Goal: Transaction & Acquisition: Book appointment/travel/reservation

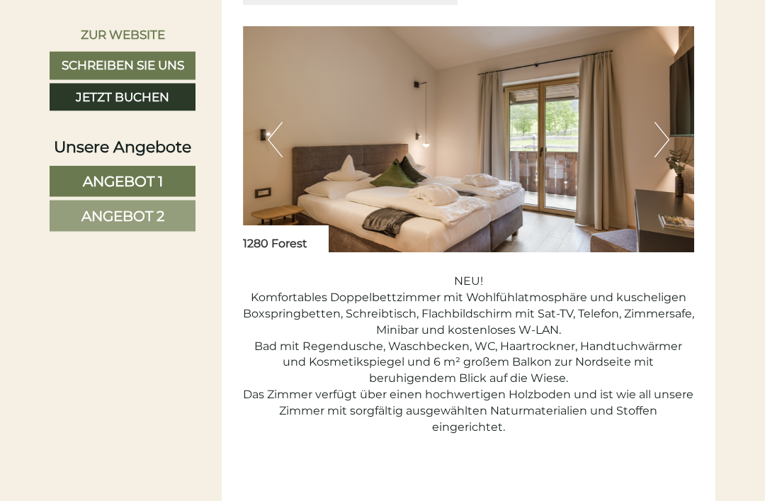
scroll to position [895, 0]
click at [661, 157] on button "Next" at bounding box center [661, 139] width 15 height 35
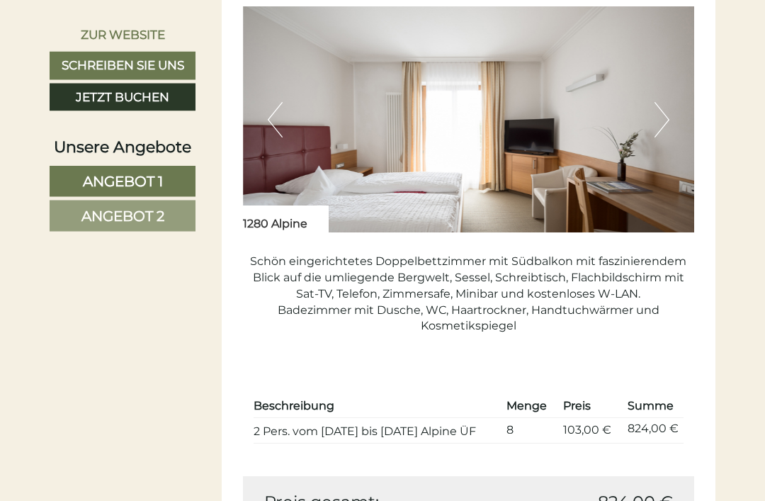
scroll to position [1832, 0]
click at [661, 137] on button "Next" at bounding box center [661, 119] width 15 height 35
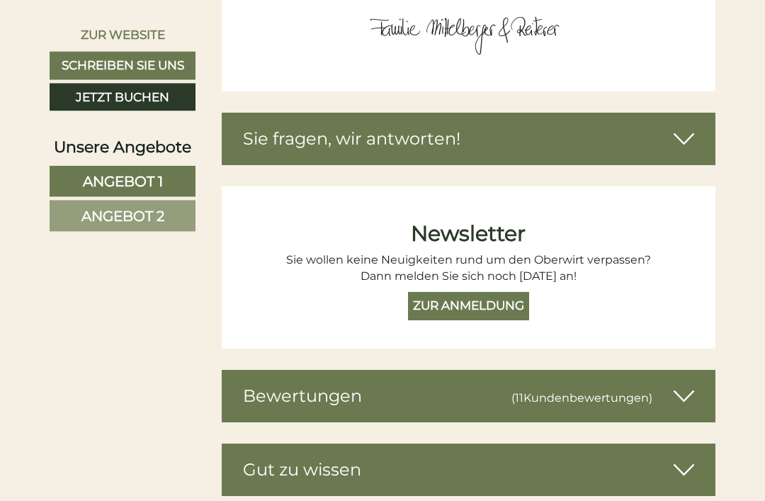
scroll to position [4334, 0]
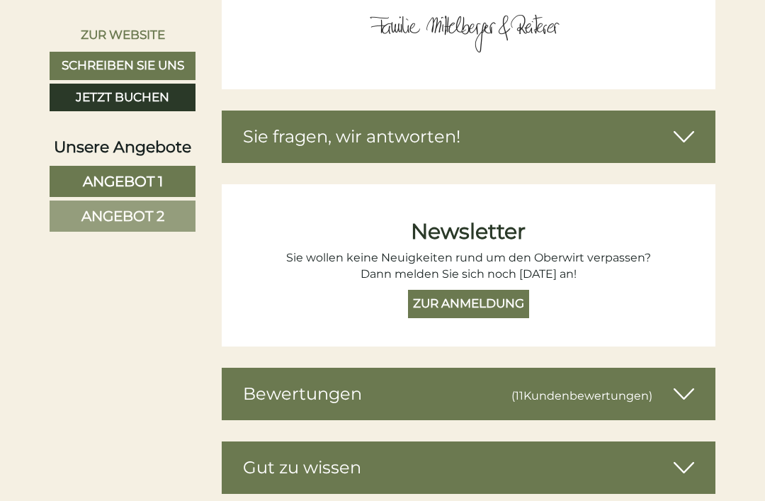
click at [556, 401] on span "Kundenbewertungen" at bounding box center [585, 395] width 125 height 13
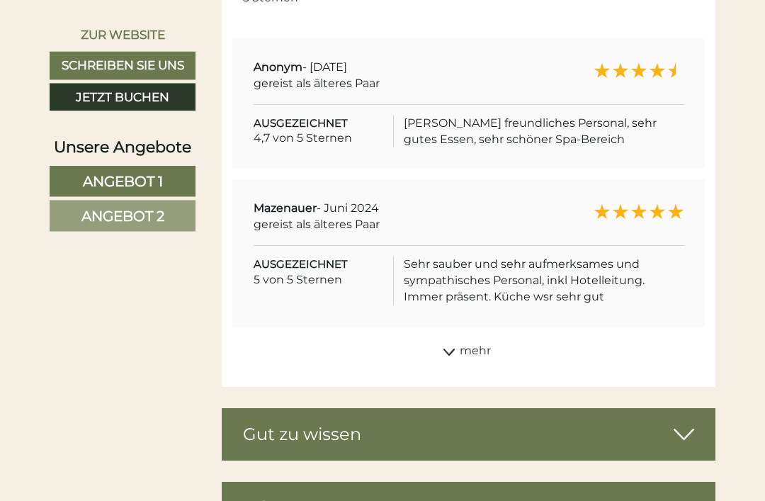
scroll to position [4850, 0]
click at [466, 348] on div "mehr" at bounding box center [469, 351] width 494 height 28
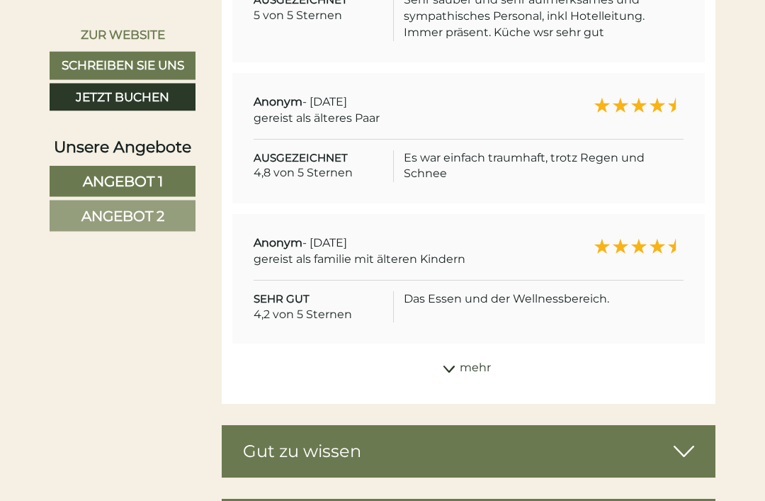
scroll to position [5114, 0]
click at [445, 369] on icon at bounding box center [449, 368] width 14 height 7
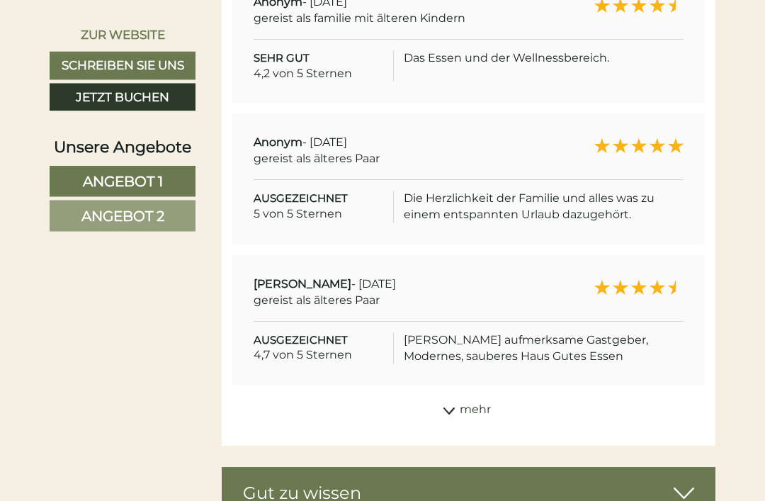
scroll to position [5356, 0]
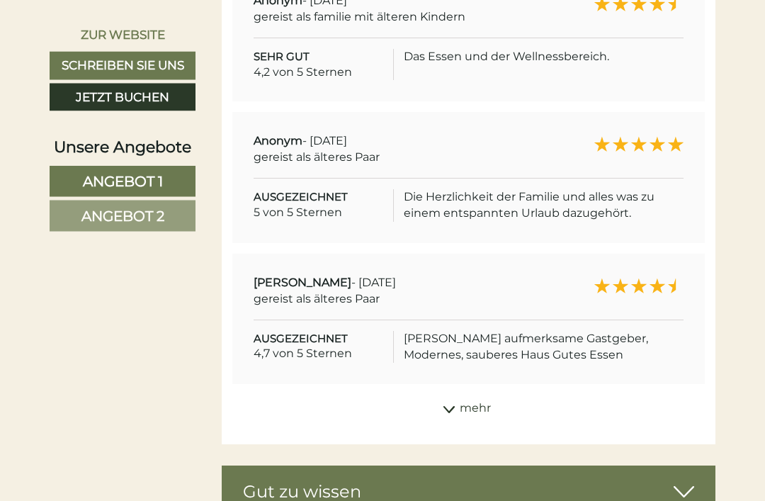
click at [446, 406] on icon at bounding box center [449, 409] width 14 height 7
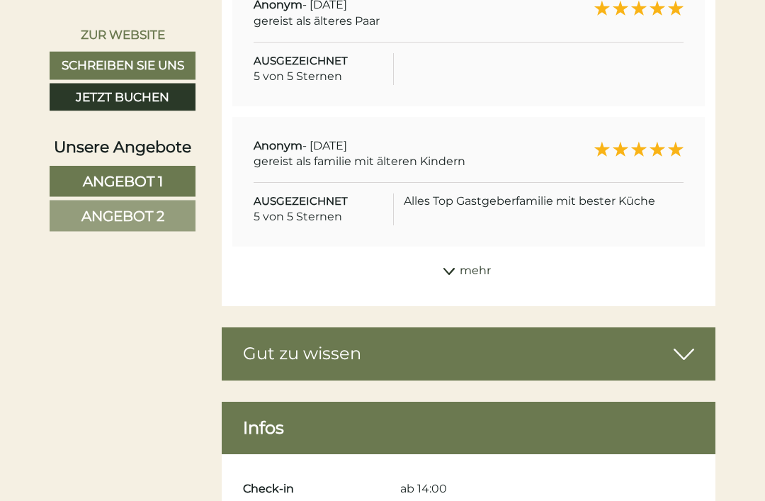
scroll to position [5775, 0]
click at [447, 269] on div "mehr" at bounding box center [469, 271] width 494 height 28
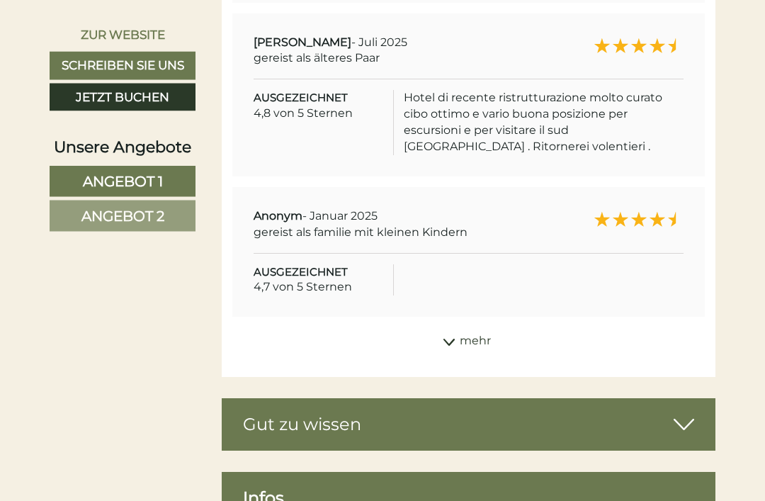
scroll to position [6018, 0]
click at [445, 338] on icon at bounding box center [449, 341] width 14 height 7
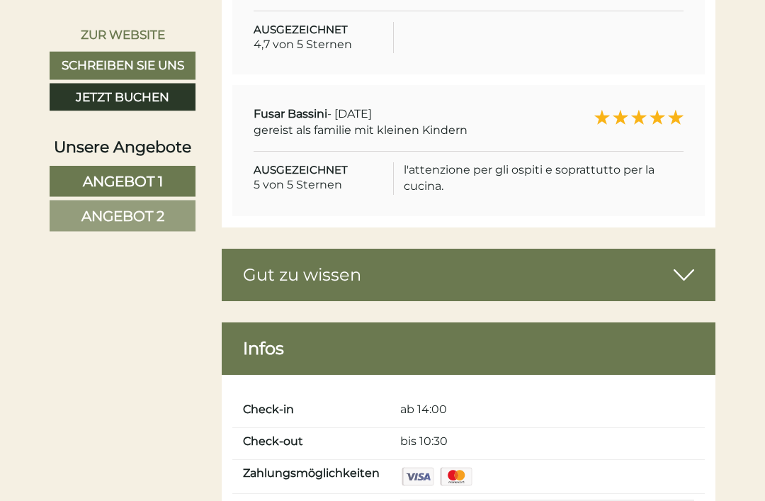
scroll to position [6261, 0]
click at [680, 263] on icon at bounding box center [683, 275] width 21 height 24
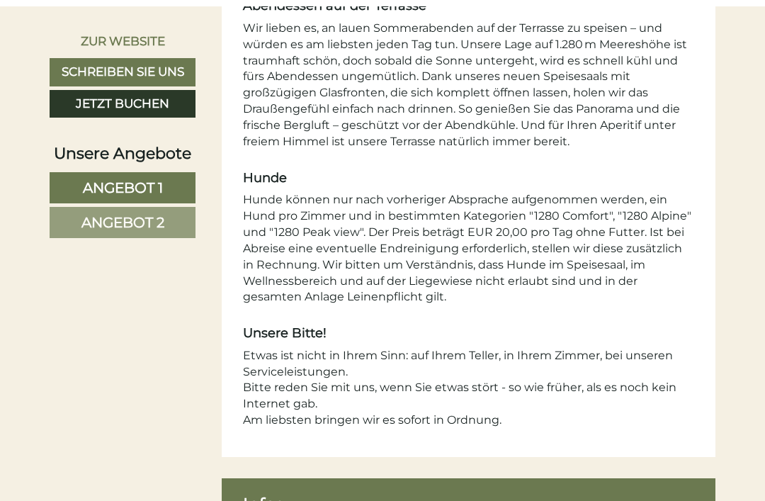
scroll to position [7283, 0]
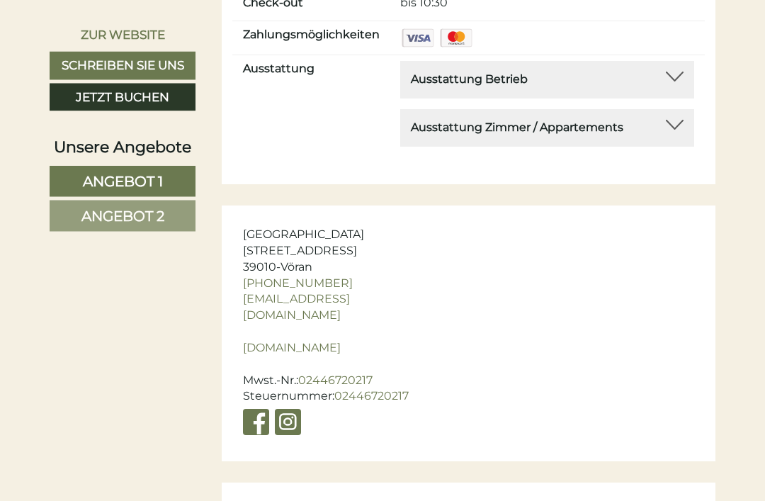
scroll to position [4966, 0]
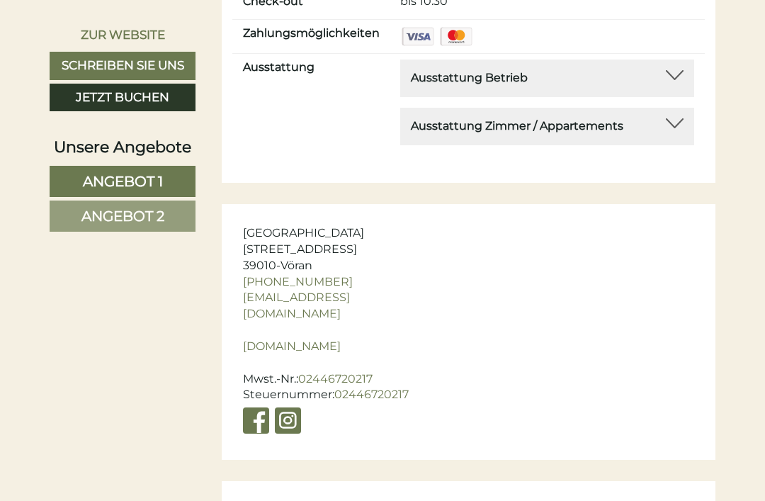
click at [261, 339] on link "[DOMAIN_NAME]" at bounding box center [292, 345] width 98 height 13
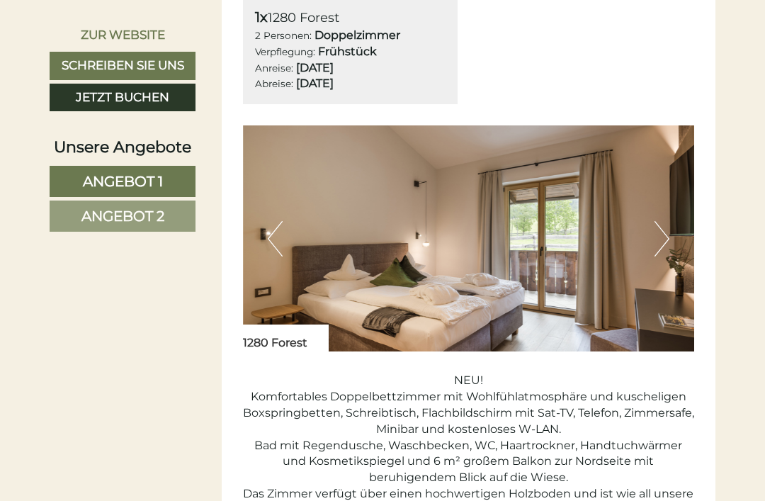
scroll to position [794, 0]
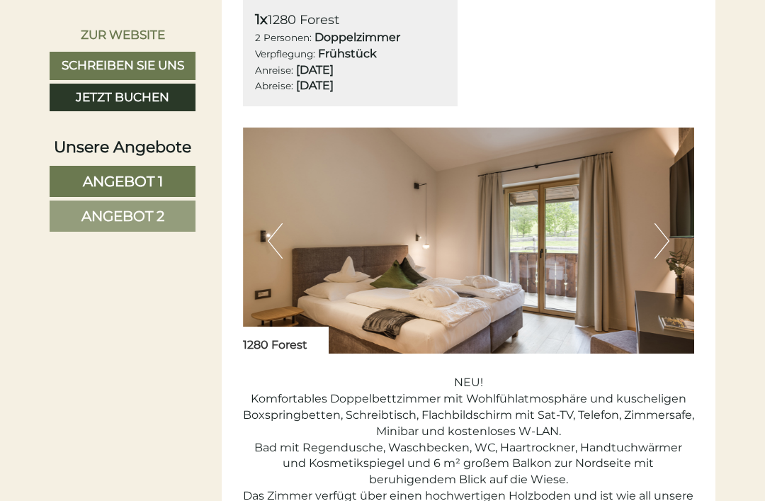
click at [658, 258] on button "Next" at bounding box center [661, 240] width 15 height 35
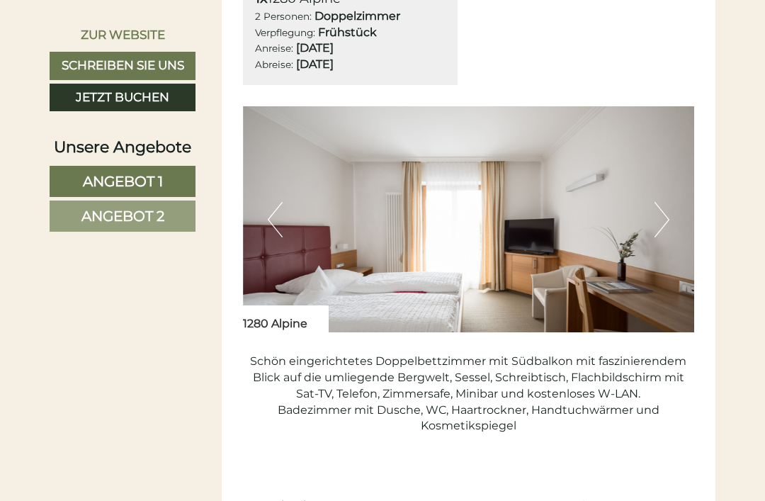
scroll to position [1731, 0]
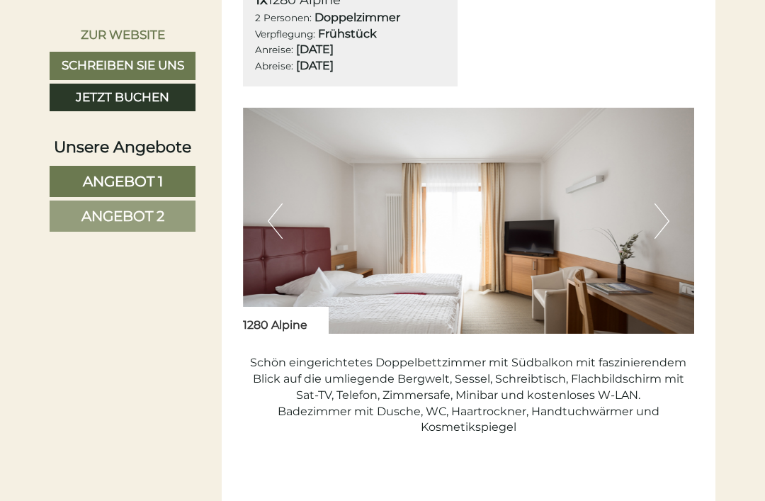
click at [418, 275] on img at bounding box center [469, 221] width 452 height 226
click at [426, 273] on img at bounding box center [469, 221] width 452 height 226
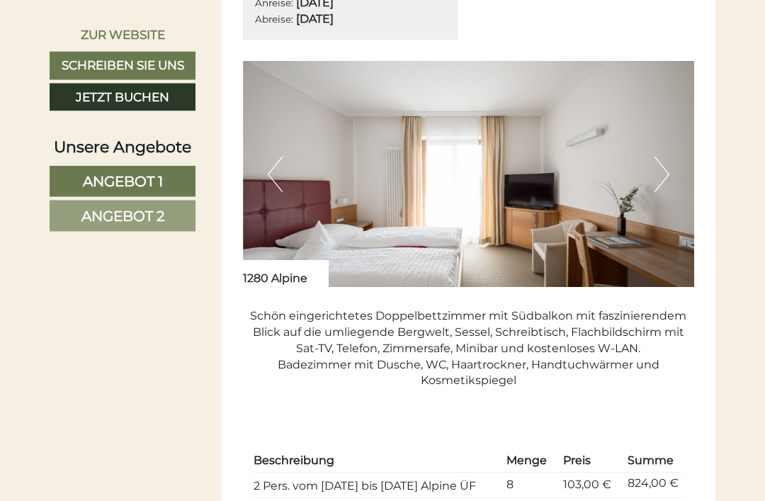
scroll to position [1779, 0]
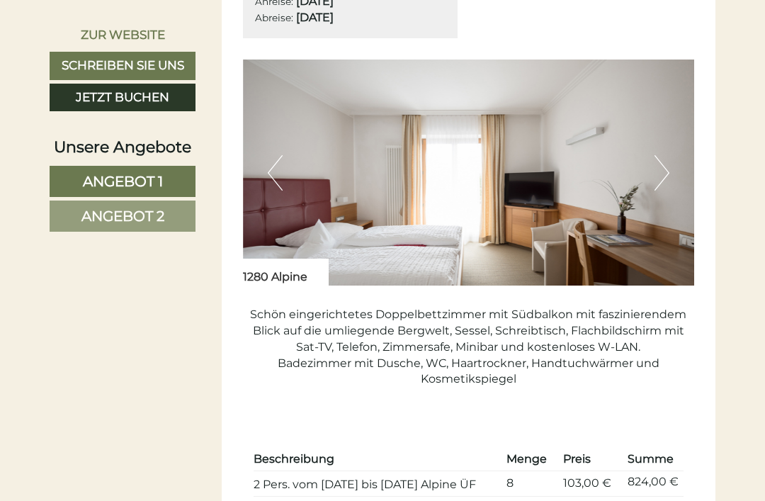
click at [663, 190] on button "Next" at bounding box center [661, 172] width 15 height 35
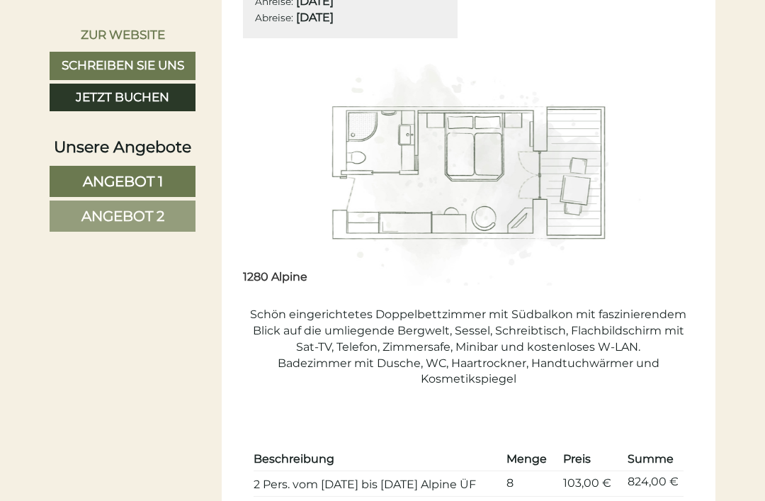
click at [660, 190] on button "Next" at bounding box center [661, 172] width 15 height 35
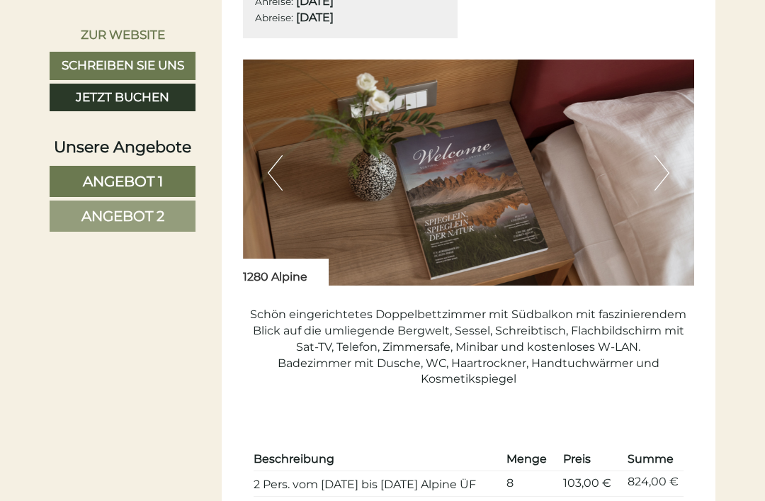
click at [658, 190] on button "Next" at bounding box center [661, 172] width 15 height 35
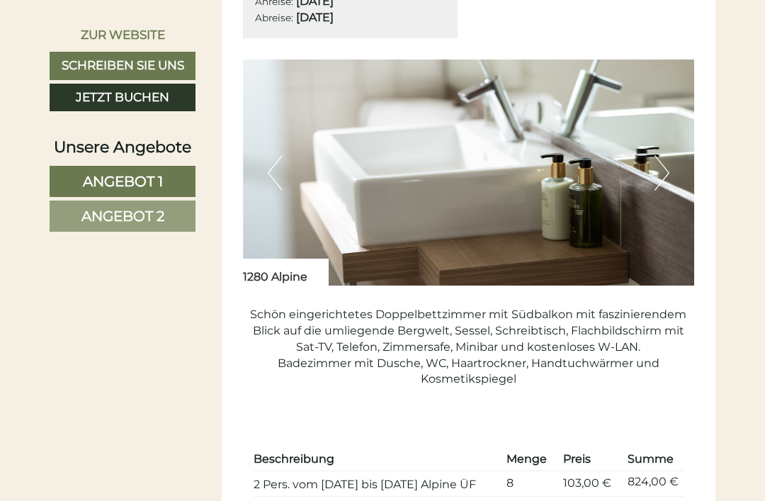
click at [660, 190] on button "Next" at bounding box center [661, 172] width 15 height 35
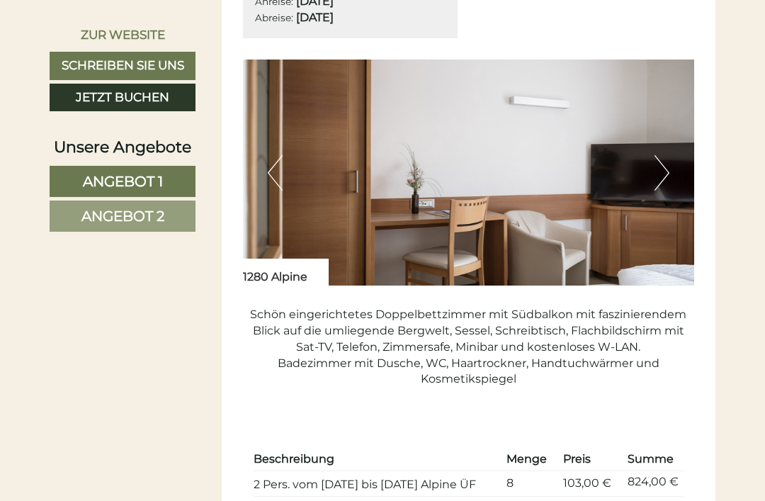
click at [651, 219] on img at bounding box center [469, 172] width 452 height 226
click at [655, 190] on button "Next" at bounding box center [661, 172] width 15 height 35
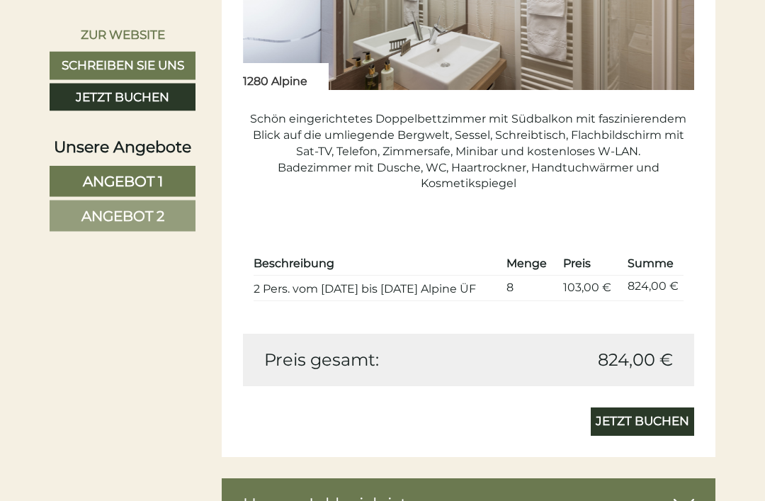
scroll to position [1976, 0]
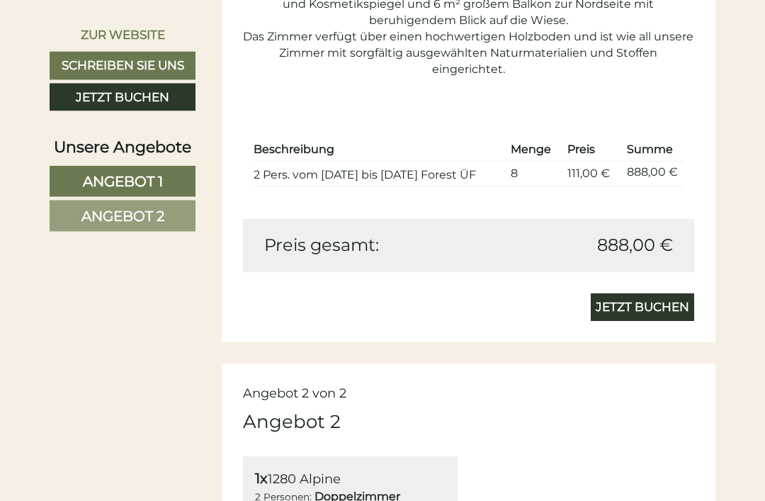
scroll to position [1197, 0]
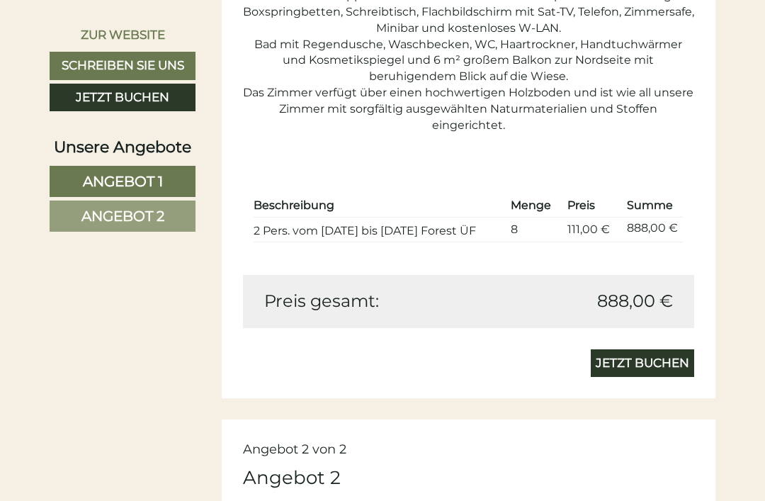
click at [614, 377] on link "Jetzt buchen" at bounding box center [642, 363] width 103 height 28
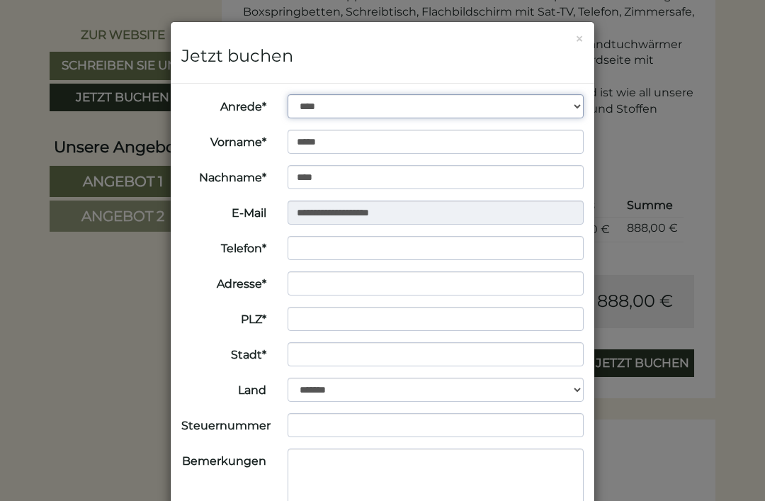
click at [297, 100] on select "**********" at bounding box center [435, 106] width 297 height 24
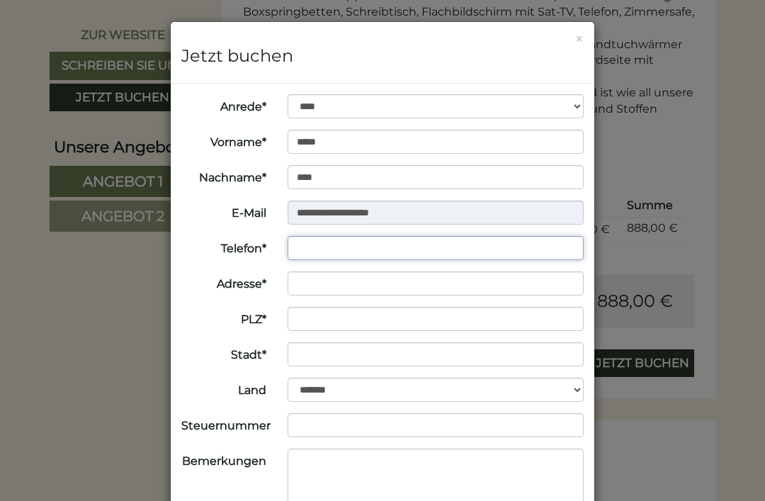
click at [298, 239] on input "Telefon*" at bounding box center [435, 248] width 297 height 24
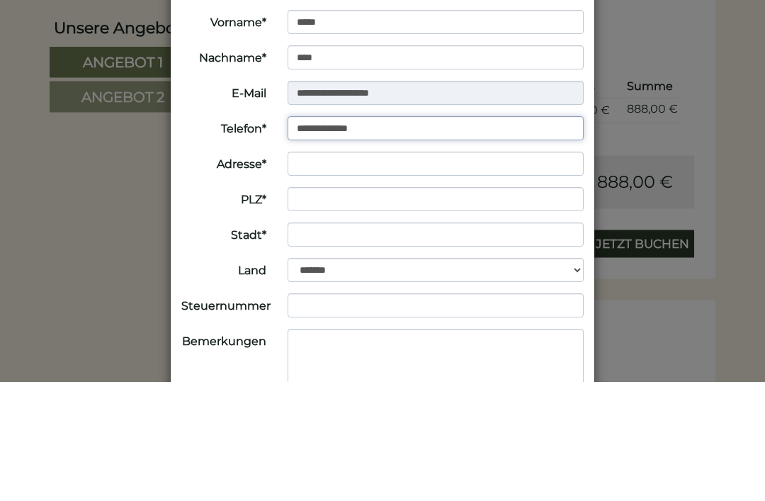
type input "**********"
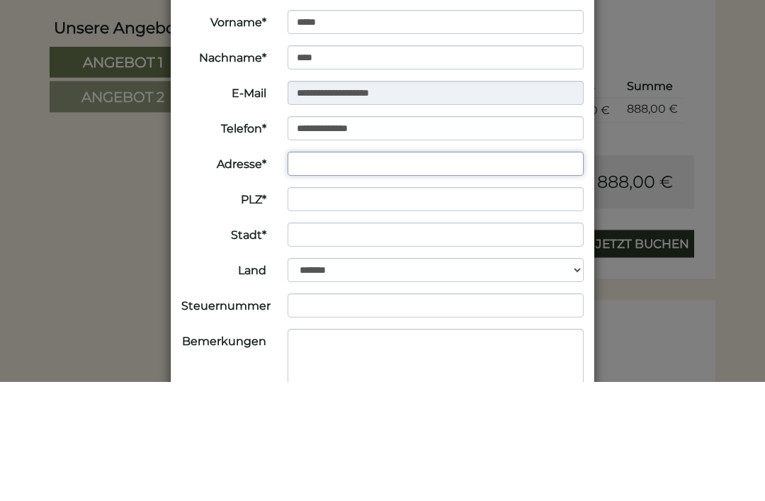
click at [312, 271] on input "Adresse*" at bounding box center [435, 283] width 297 height 24
type input "**********"
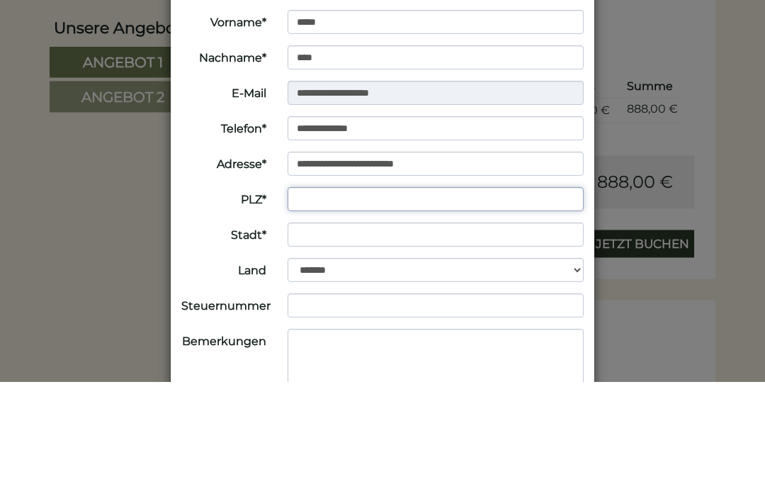
type input "*****"
type input "*******"
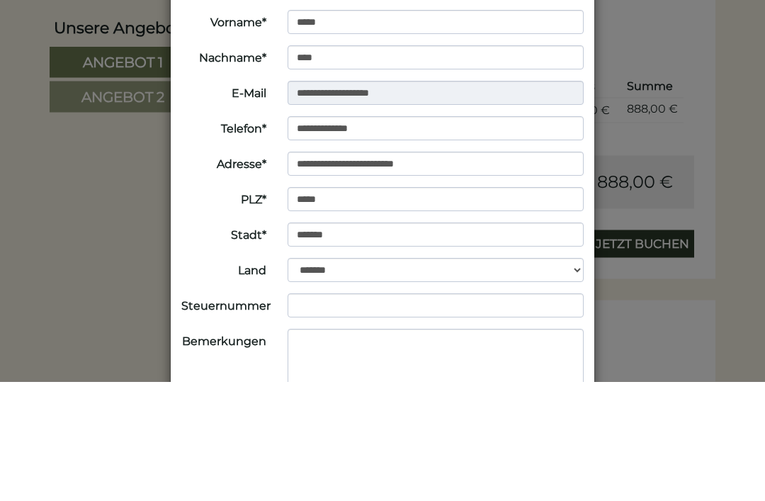
select select "*"
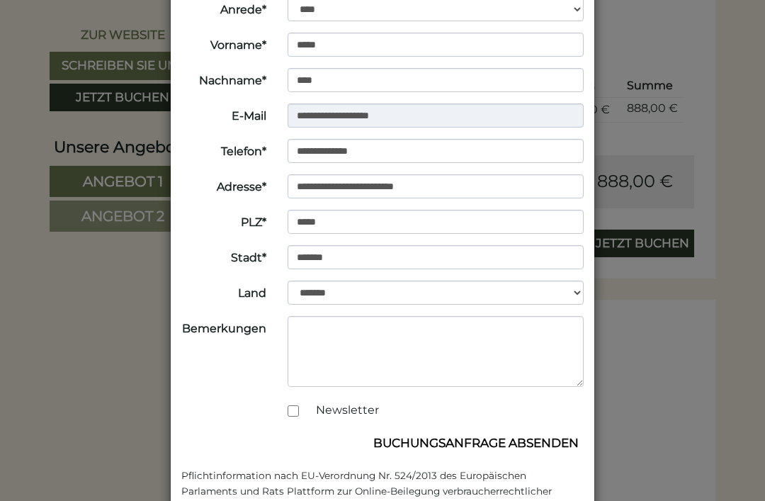
scroll to position [96, 0]
click at [513, 443] on button "Buchungsanfrage absenden" at bounding box center [475, 443] width 215 height 27
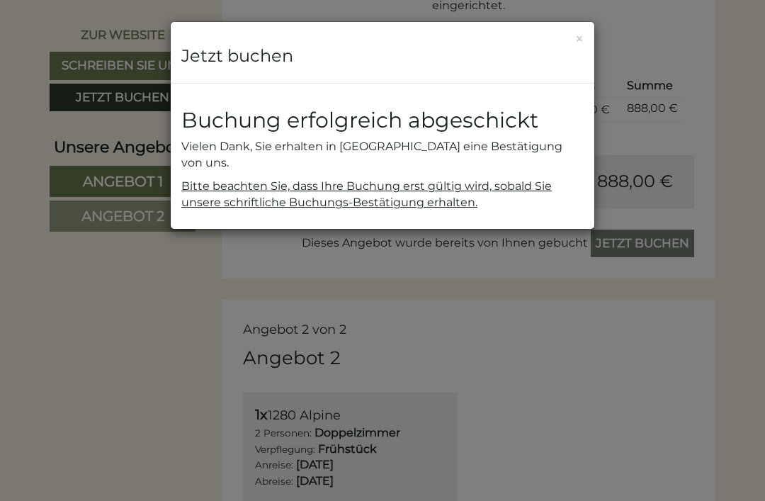
click at [580, 46] on button "×" at bounding box center [579, 38] width 8 height 15
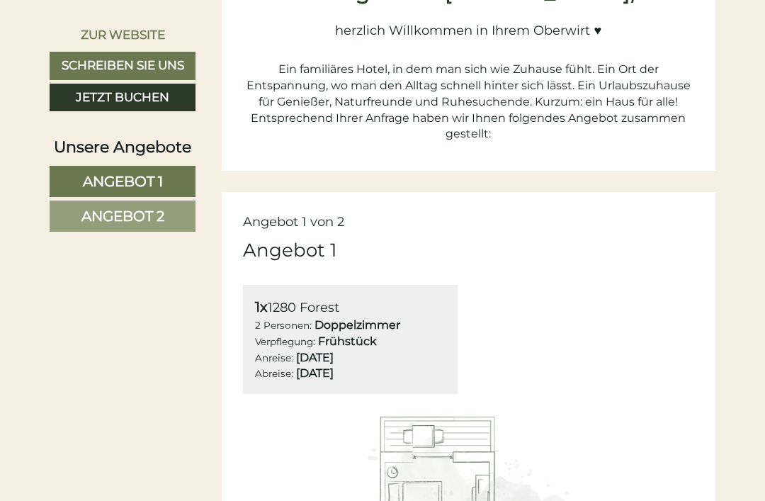
scroll to position [506, 0]
